Goal: Information Seeking & Learning: Learn about a topic

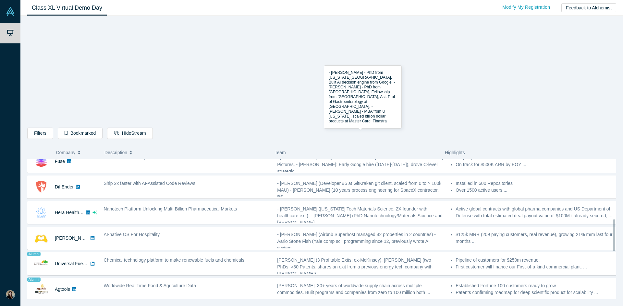
scroll to position [292, 0]
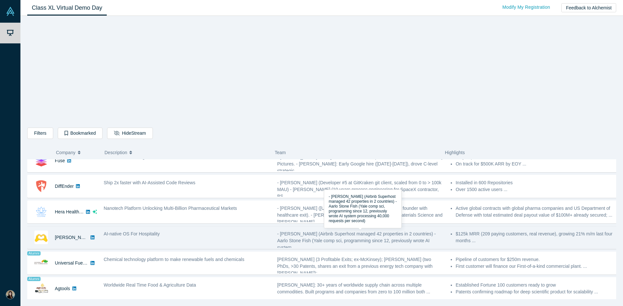
click at [296, 233] on span "- [PERSON_NAME] (Airbnb Superhost managed 42 properties in 2 countries) - Aarlo…" at bounding box center [356, 240] width 159 height 19
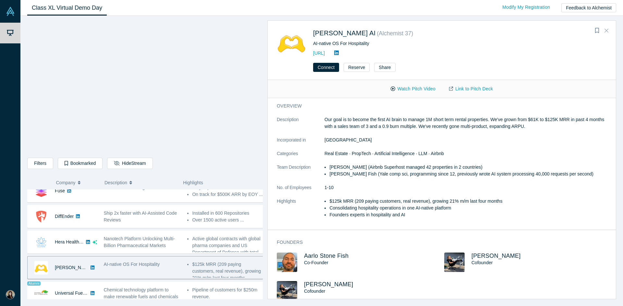
click at [608, 32] on icon "Close" at bounding box center [606, 31] width 4 height 6
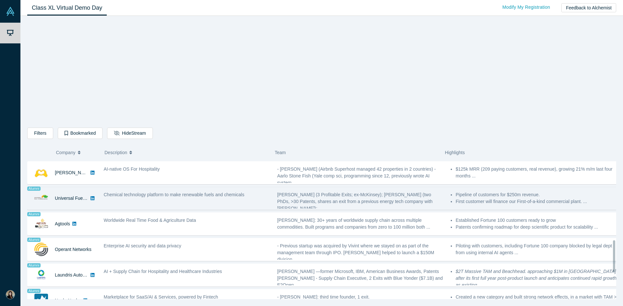
scroll to position [389, 0]
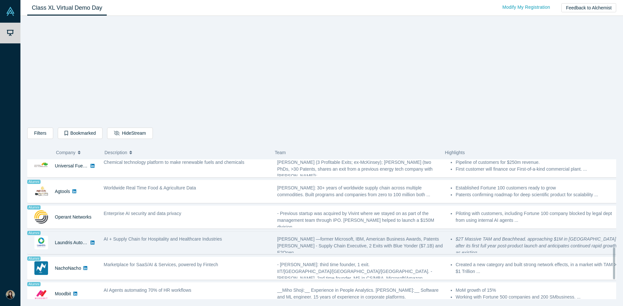
click at [293, 237] on span "[PERSON_NAME] —former Microsoft, IBM, American Business Awards, Patents [PERSON…" at bounding box center [359, 246] width 165 height 19
